Goal: Complete application form

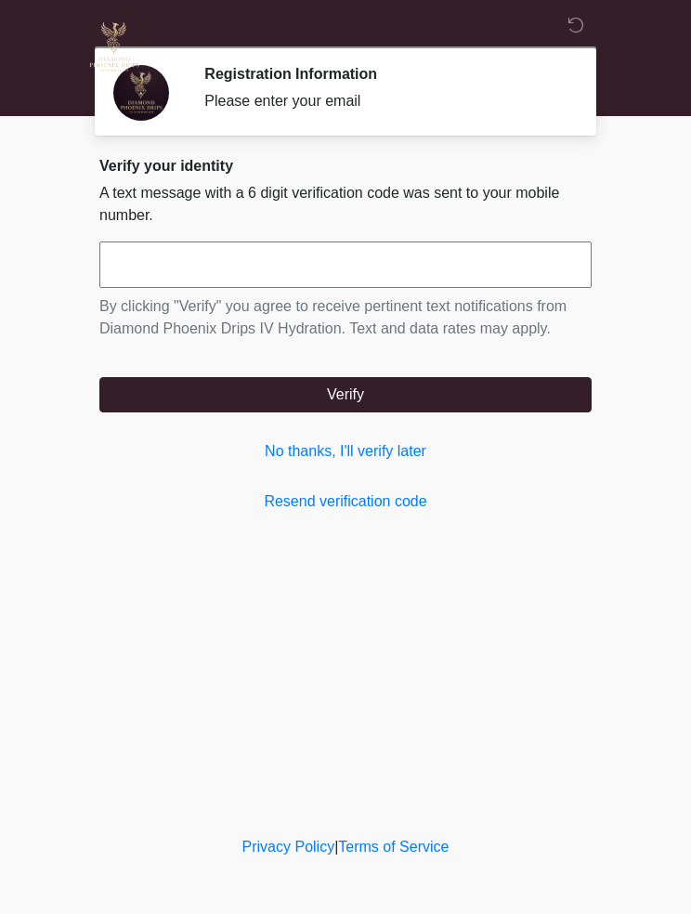
click at [382, 503] on link "Resend verification code" at bounding box center [345, 501] width 492 height 22
click at [396, 455] on link "No thanks, I'll verify later" at bounding box center [345, 451] width 492 height 22
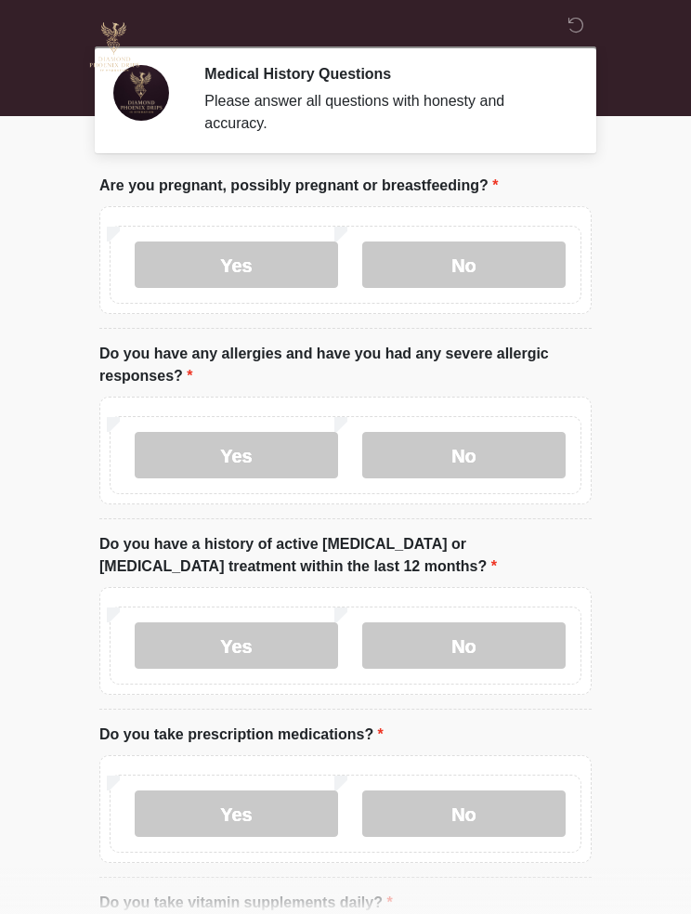
click at [411, 280] on label "No" at bounding box center [463, 264] width 203 height 46
click at [435, 454] on label "No" at bounding box center [463, 455] width 203 height 46
click at [449, 643] on label "No" at bounding box center [463, 645] width 203 height 46
click at [430, 822] on label "No" at bounding box center [463, 813] width 203 height 46
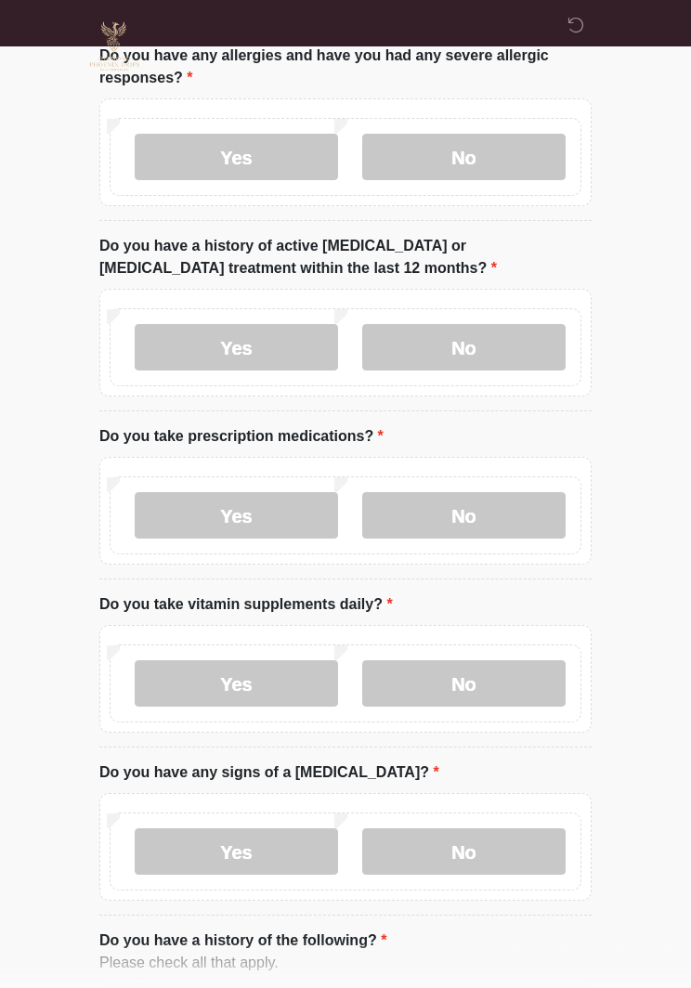
scroll to position [303, 0]
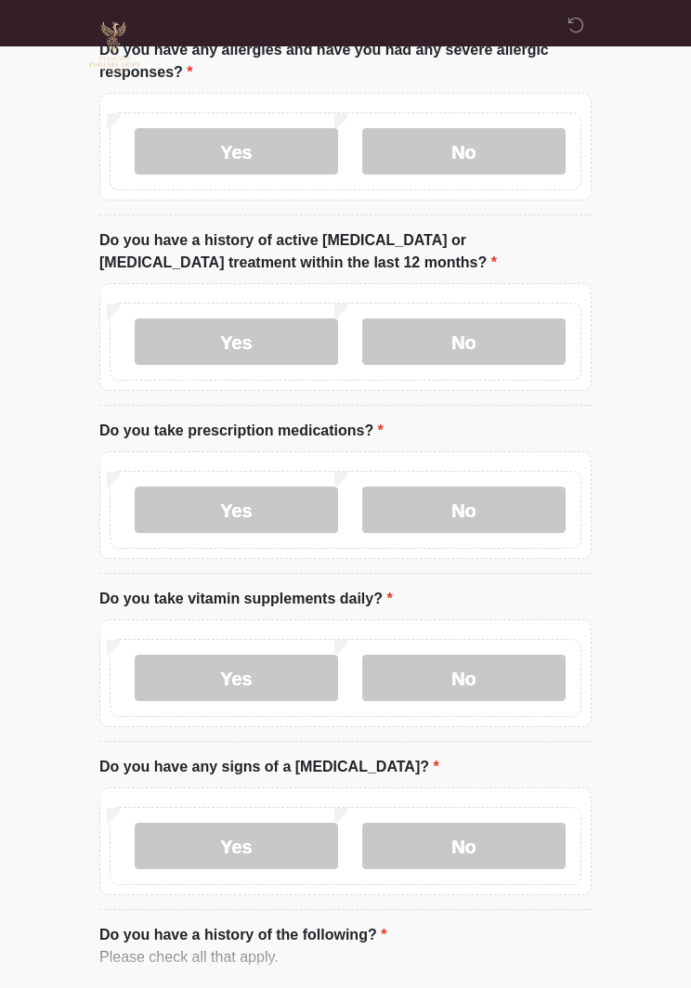
click at [426, 666] on label "No" at bounding box center [463, 679] width 203 height 46
click at [453, 827] on label "No" at bounding box center [463, 846] width 203 height 46
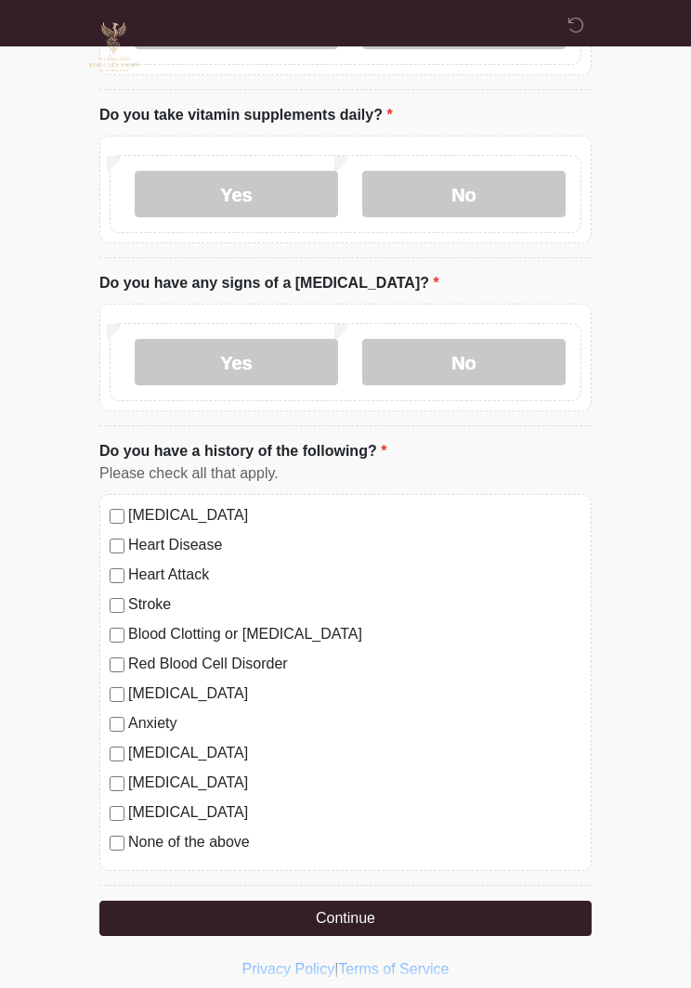
scroll to position [833, 0]
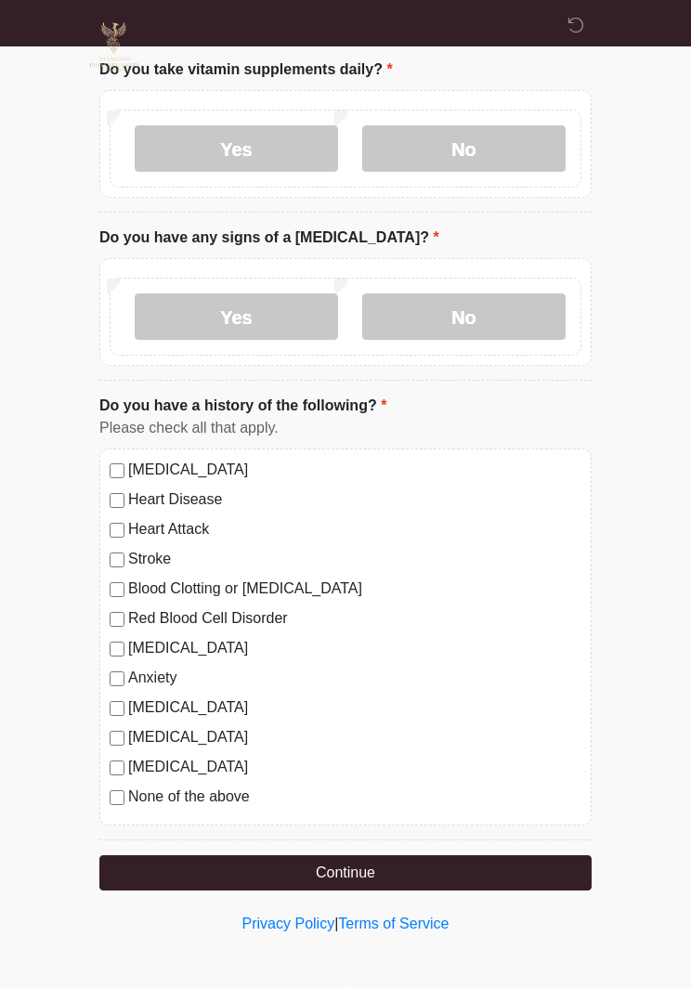
click at [128, 787] on label "None of the above" at bounding box center [354, 797] width 453 height 22
click at [199, 879] on button "Continue" at bounding box center [345, 872] width 492 height 35
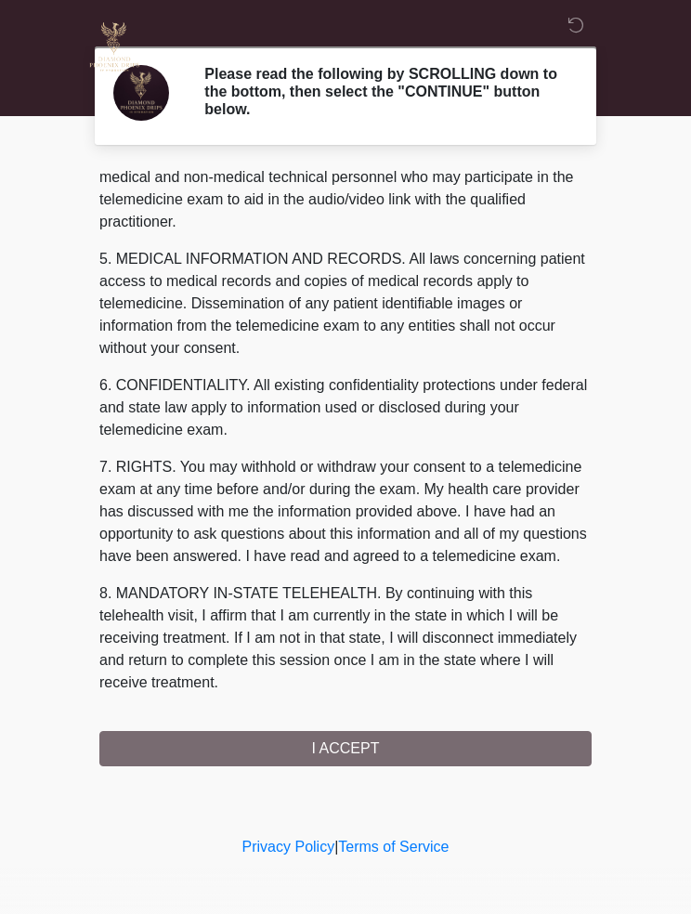
scroll to position [557, 0]
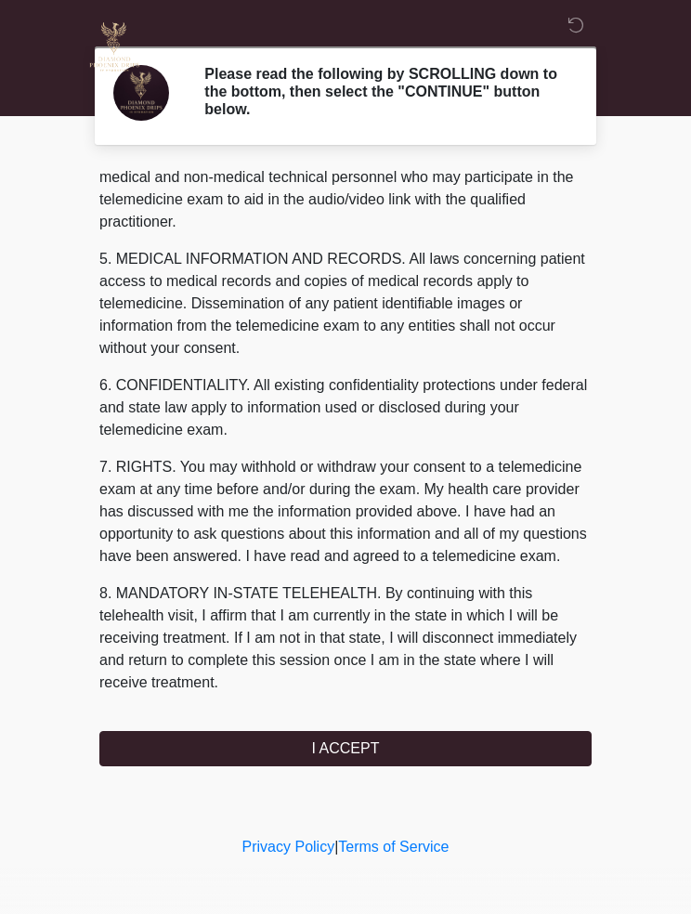
click at [179, 741] on button "I ACCEPT" at bounding box center [345, 748] width 492 height 35
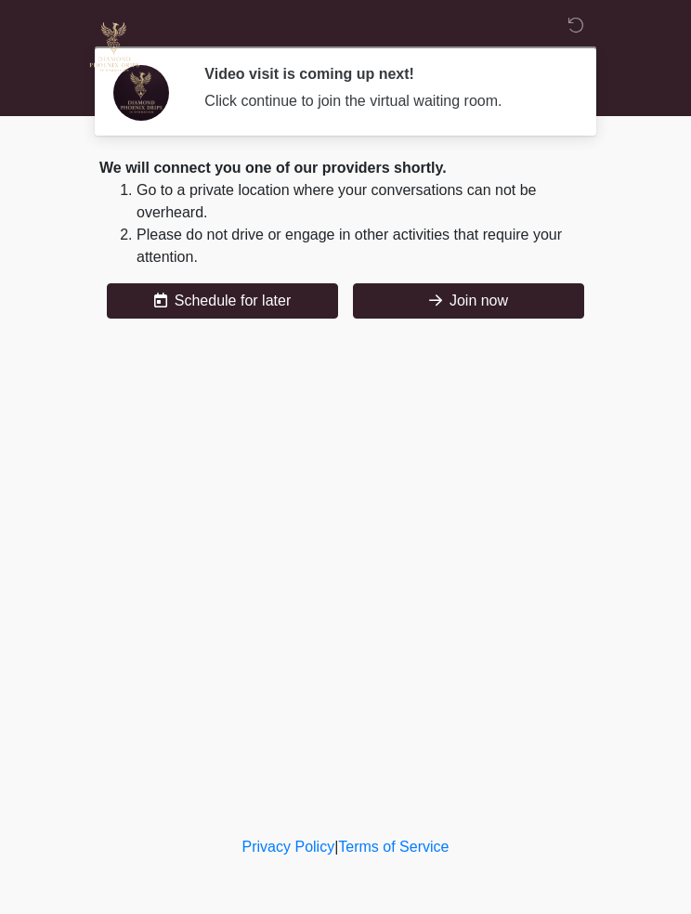
click at [418, 304] on button "Join now" at bounding box center [468, 300] width 231 height 35
